Goal: Task Accomplishment & Management: Manage account settings

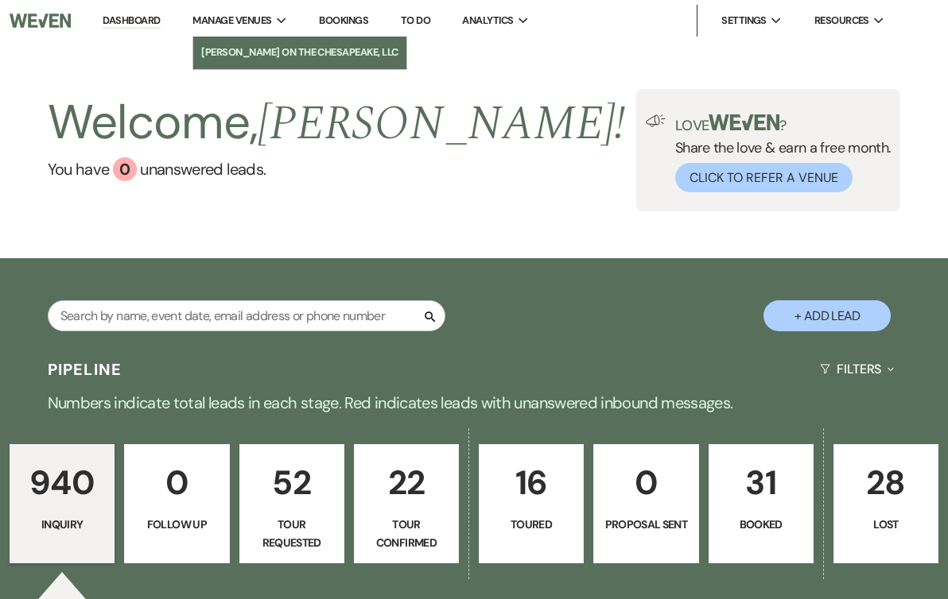
click at [284, 52] on li "[PERSON_NAME] on the Chesapeake, LLC" at bounding box center [299, 53] width 197 height 16
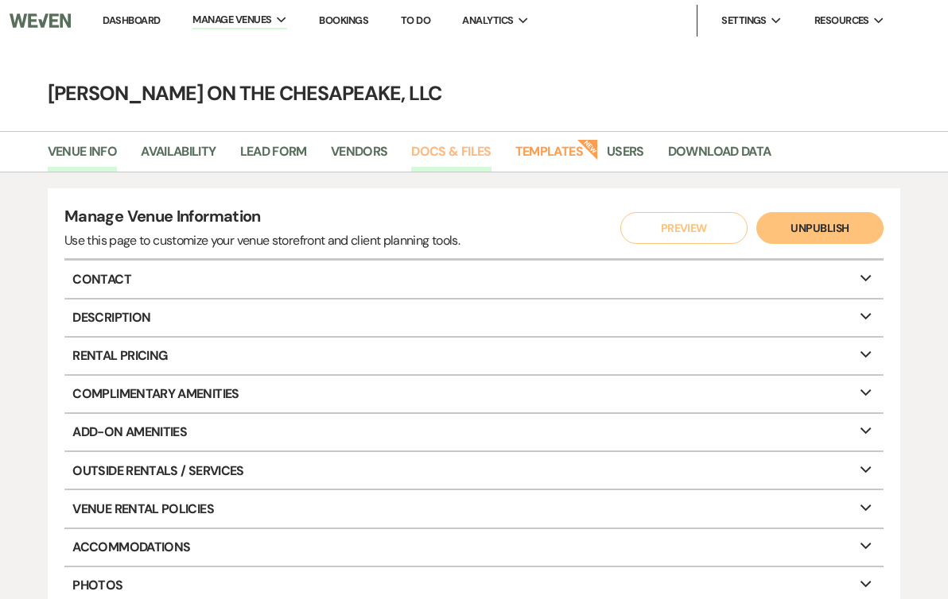
click at [427, 149] on link "Docs & Files" at bounding box center [451, 157] width 80 height 30
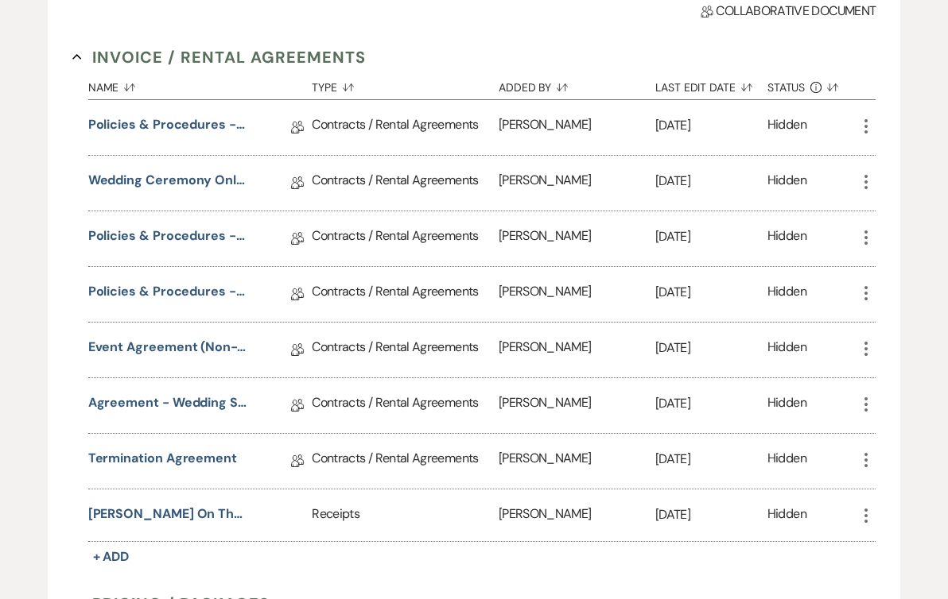
scroll to position [398, 0]
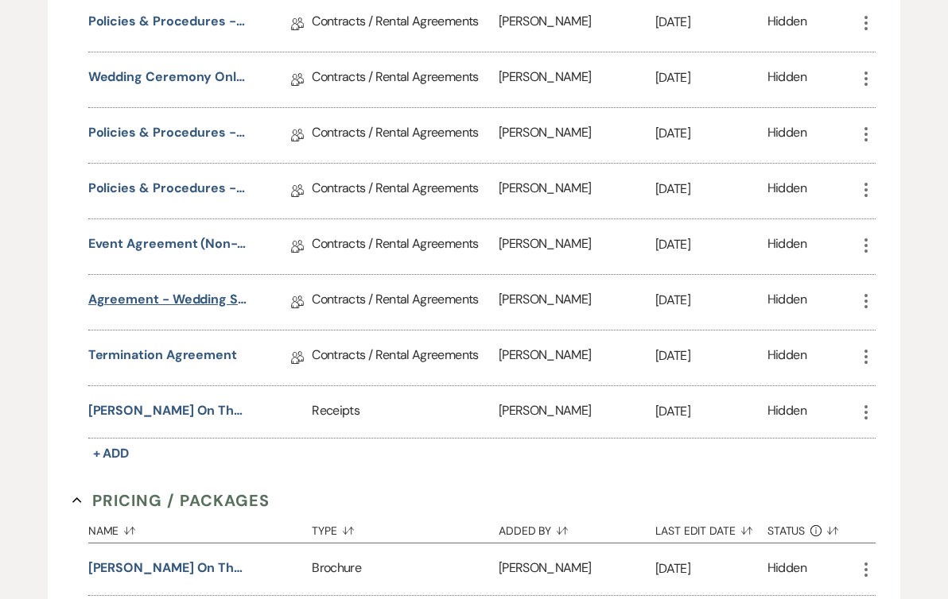
click at [247, 294] on link "Agreement - Wedding Standard" at bounding box center [167, 302] width 159 height 25
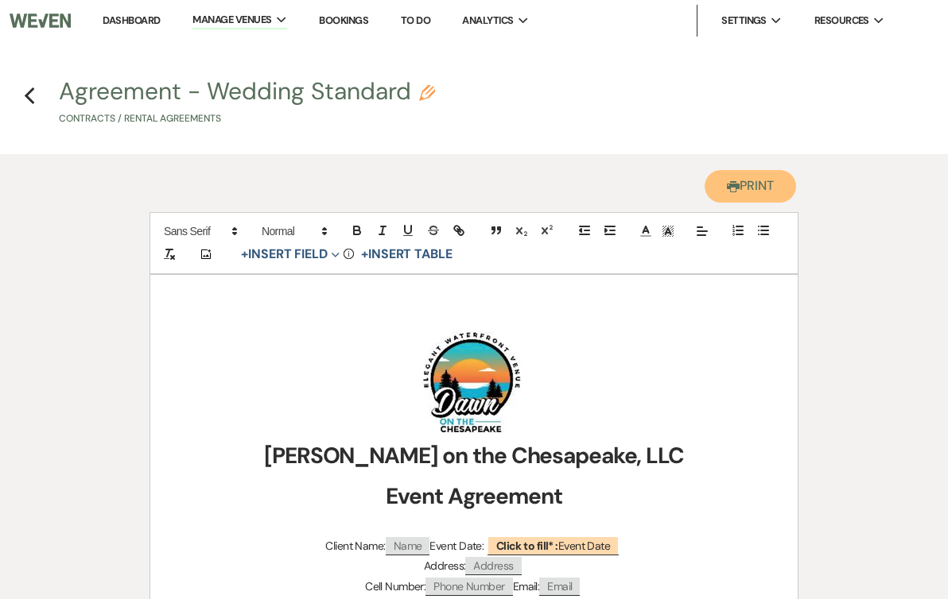
click at [755, 190] on button "Printer Print" at bounding box center [749, 186] width 91 height 33
